Goal: Find specific page/section: Find specific page/section

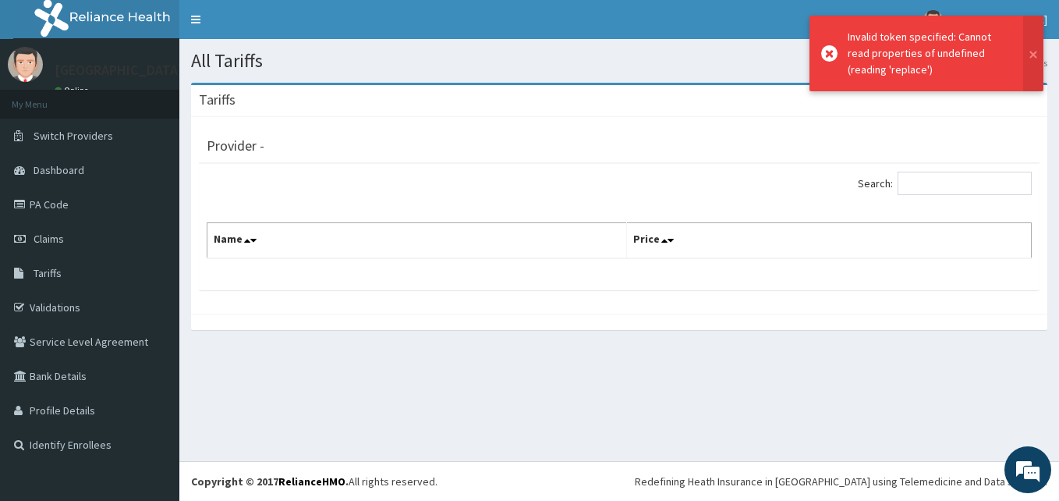
click at [307, 76] on section "Tariffs Provider - Search: Name Price" at bounding box center [619, 214] width 880 height 286
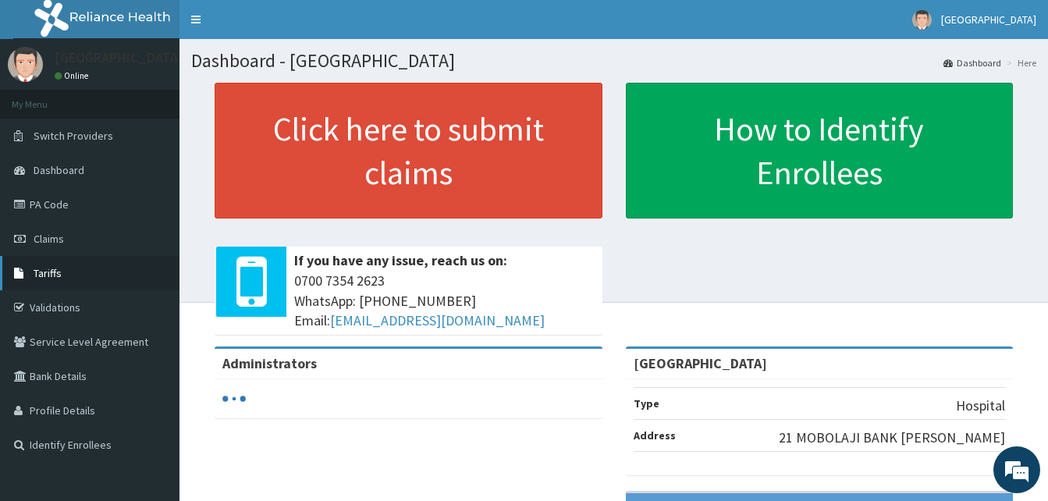
click at [56, 268] on span "Tariffs" at bounding box center [48, 273] width 28 height 14
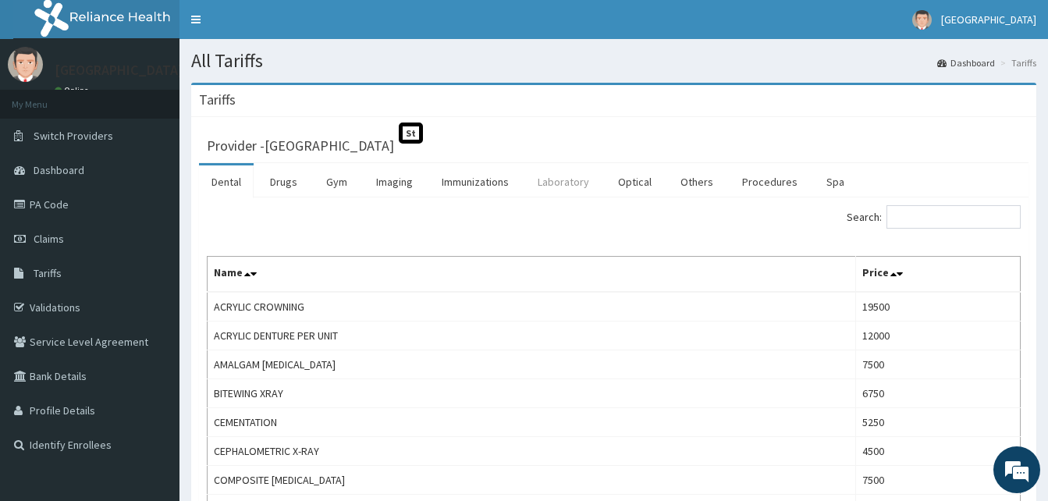
click at [577, 188] on link "Laboratory" at bounding box center [563, 181] width 76 height 33
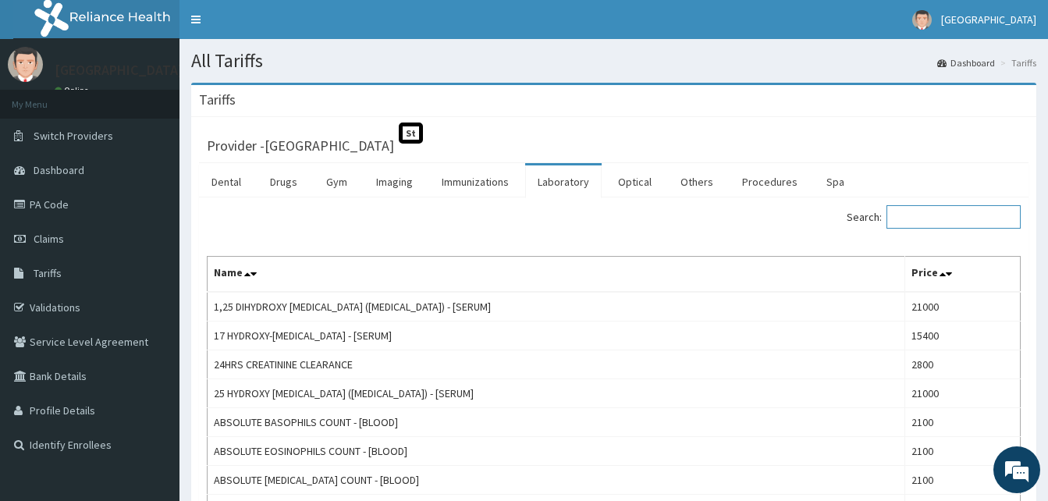
click at [958, 215] on input "Search:" at bounding box center [953, 216] width 134 height 23
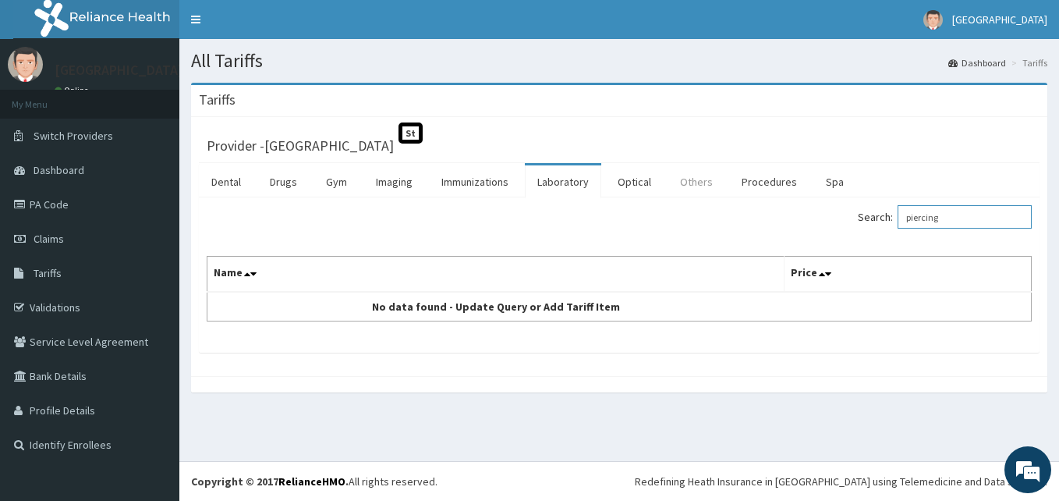
type input "piercing"
click at [704, 181] on link "Others" at bounding box center [697, 181] width 58 height 33
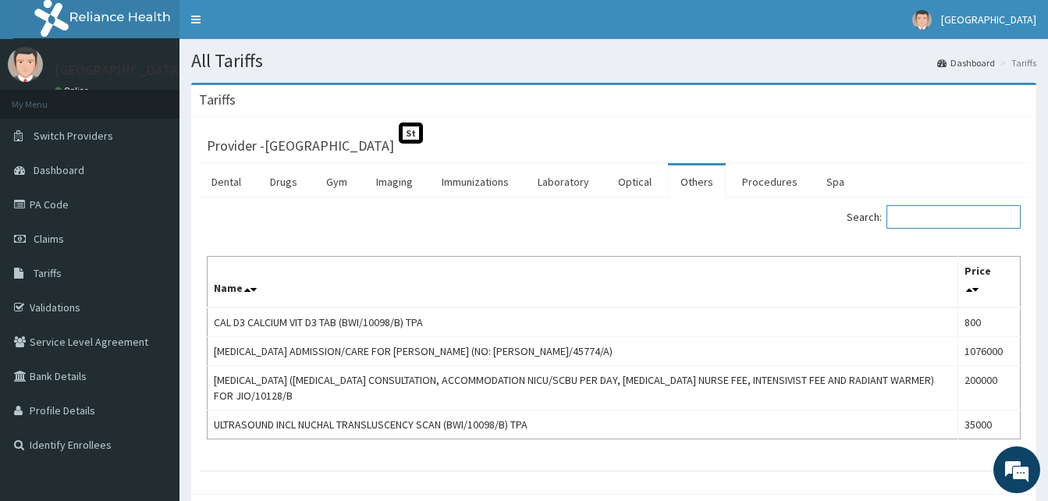
click at [920, 217] on input "Search:" at bounding box center [953, 216] width 134 height 23
click at [775, 177] on link "Procedures" at bounding box center [769, 181] width 80 height 33
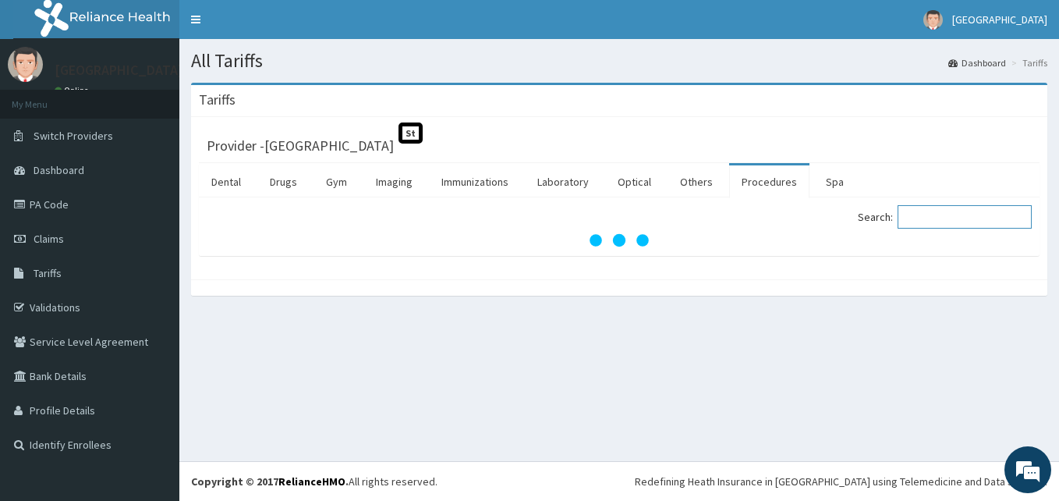
click at [937, 214] on input "Search:" at bounding box center [965, 216] width 134 height 23
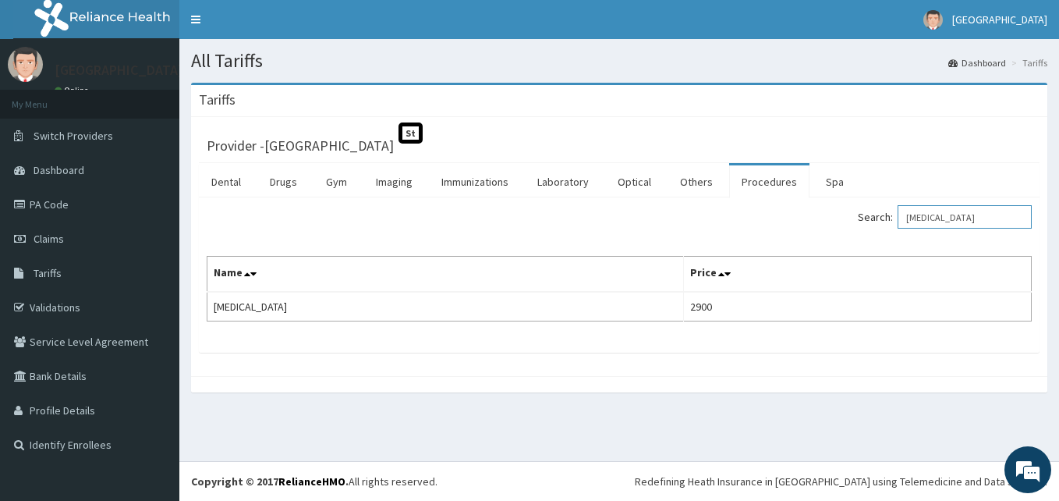
type input "ear piercing"
click at [732, 34] on nav "Toggle navigation Starcare International Hospital Starcare International Hospit…" at bounding box center [619, 19] width 880 height 39
click at [598, 29] on nav "Toggle navigation Starcare International Hospital Starcare International Hospit…" at bounding box center [619, 19] width 880 height 39
click at [638, 117] on div "Tariffs Provider - Starcare International Hospital St Dental Drugs Gym Imaging …" at bounding box center [619, 238] width 857 height 310
drag, startPoint x: 638, startPoint y: 117, endPoint x: 524, endPoint y: 94, distance: 116.3
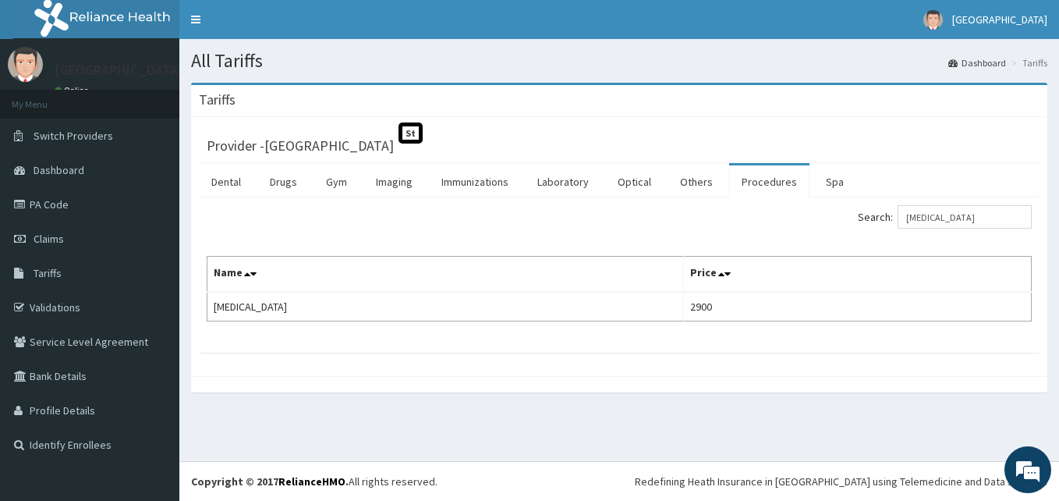
click at [524, 94] on div "Tariffs" at bounding box center [619, 101] width 857 height 32
click at [527, 68] on h1 "All Tariffs" at bounding box center [619, 61] width 857 height 20
